Goal: Information Seeking & Learning: Learn about a topic

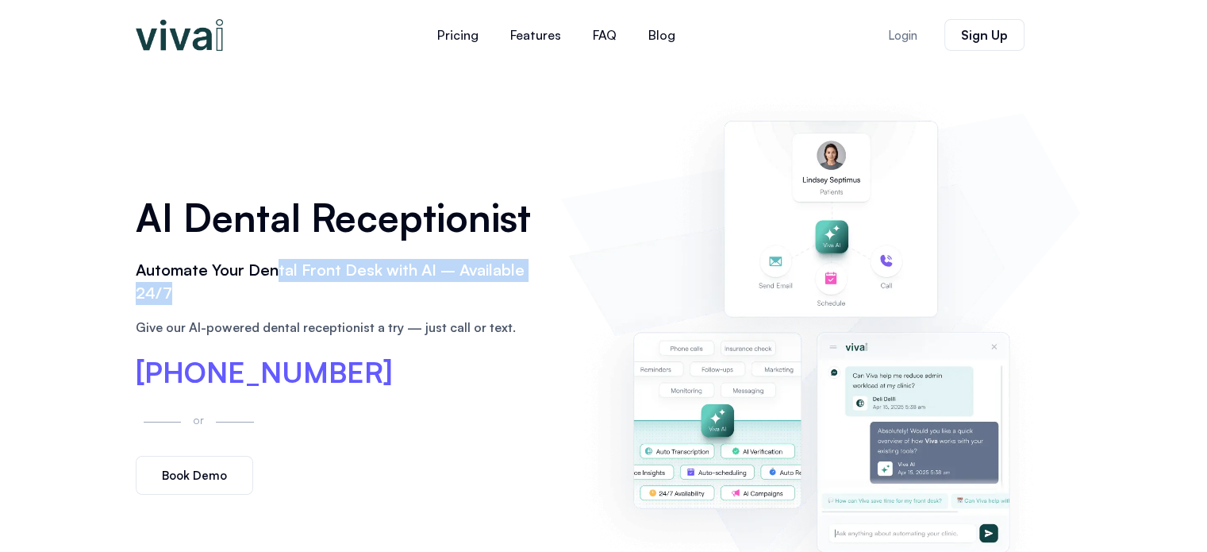
drag, startPoint x: 275, startPoint y: 276, endPoint x: 493, endPoint y: 294, distance: 218.2
click at [493, 294] on h2 "Automate Your Dental Front Desk with AI – Available 24/7" at bounding box center [341, 282] width 410 height 46
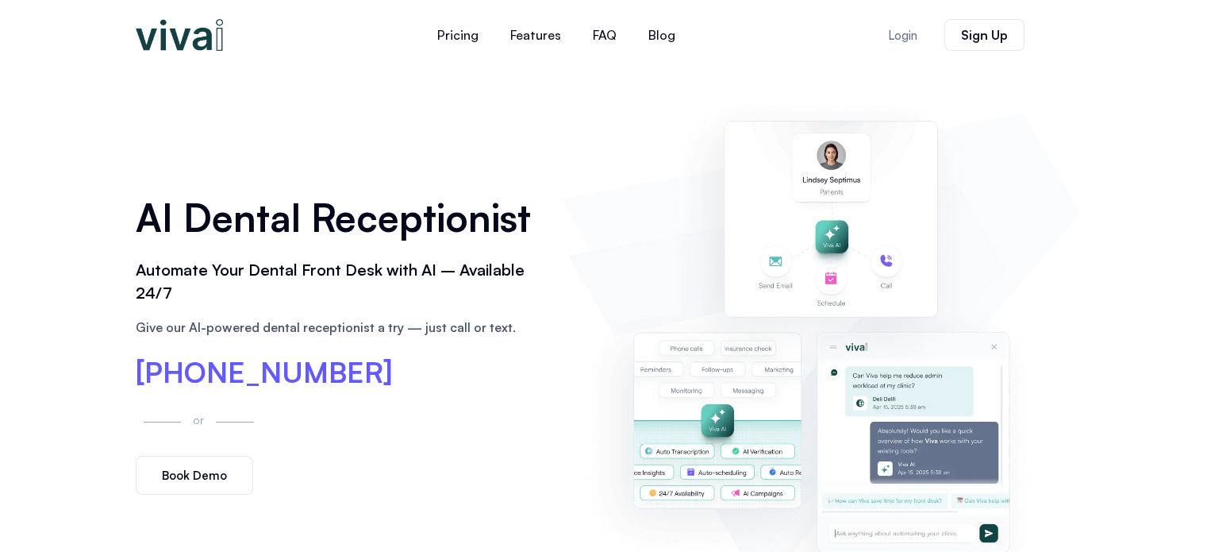
click at [471, 397] on div "AI Dental Receptionist Automate Your Dental Front Desk with AI – Available 24/7…" at bounding box center [340, 342] width 425 height 321
drag, startPoint x: 144, startPoint y: 314, endPoint x: 500, endPoint y: 342, distance: 356.7
click at [500, 342] on div "AI Dental Receptionist Automate Your Dental Front Desk with AI – Available 24/7…" at bounding box center [340, 342] width 425 height 321
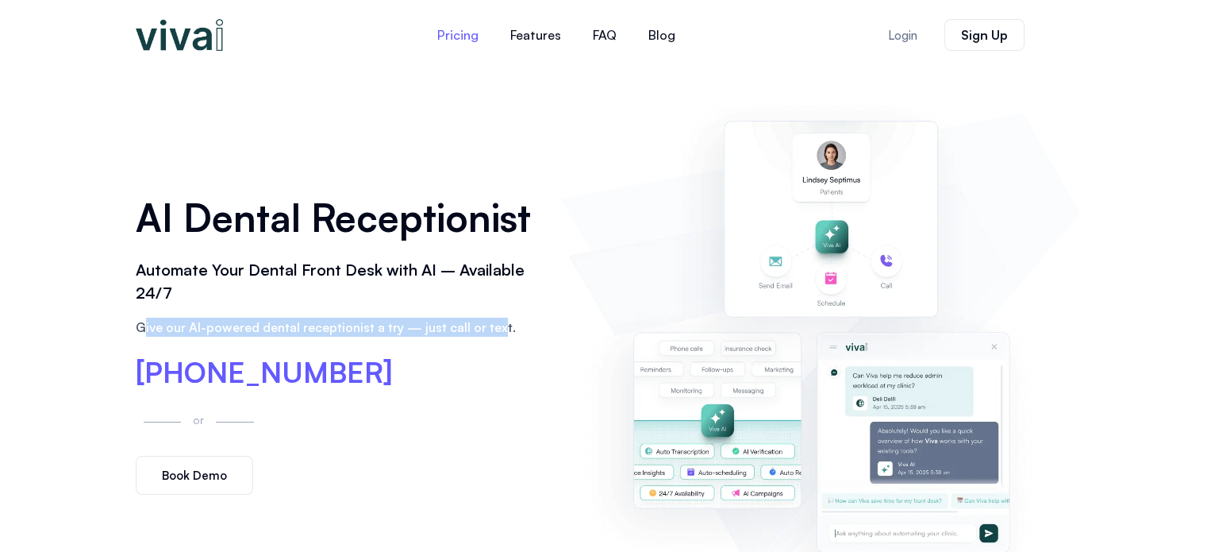
click at [481, 37] on link "Pricing" at bounding box center [457, 35] width 73 height 38
click at [647, 43] on link "Blog" at bounding box center [662, 35] width 59 height 38
